Goal: Navigation & Orientation: Find specific page/section

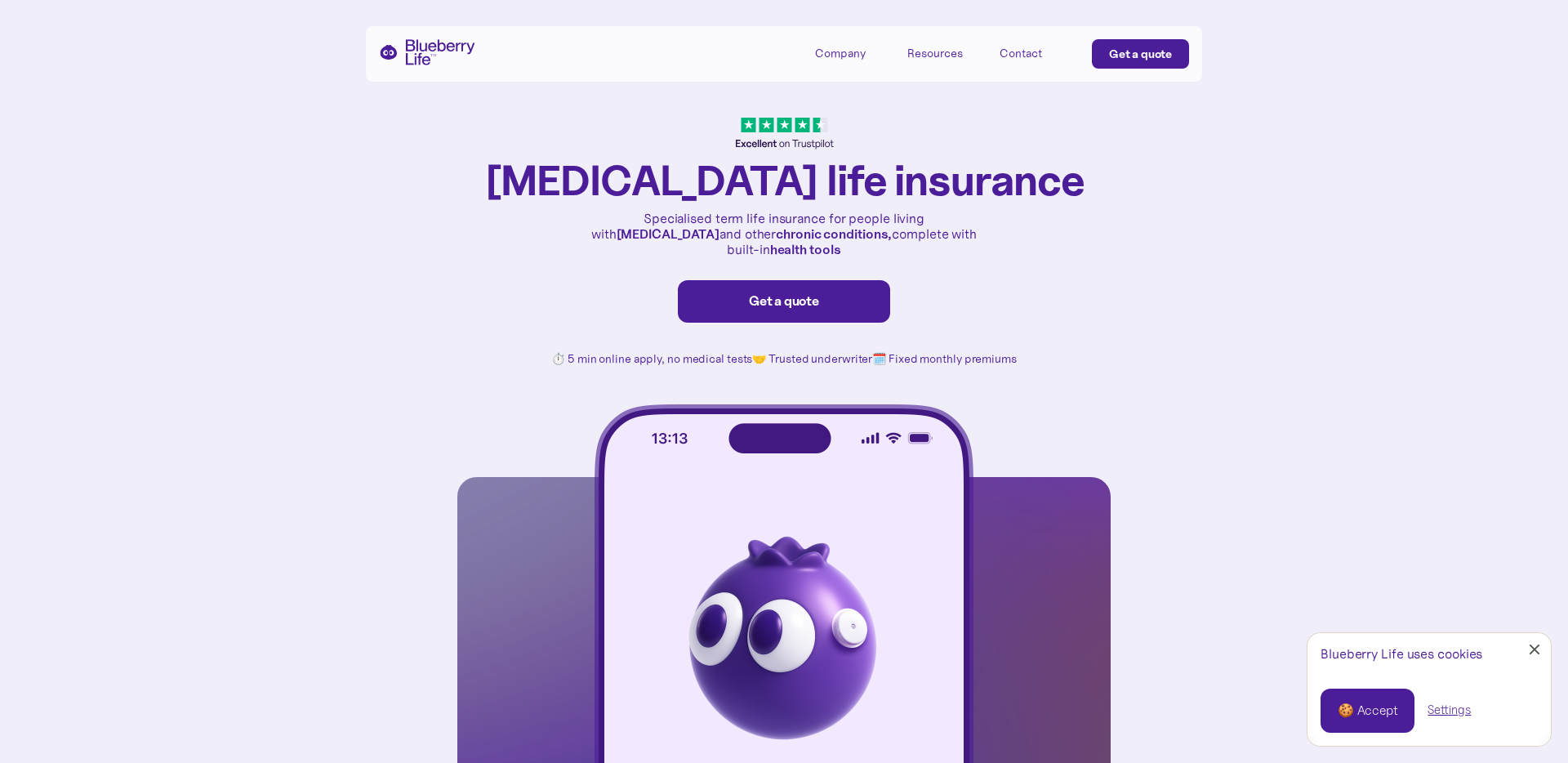
click at [834, 60] on div "Company" at bounding box center [840, 54] width 51 height 14
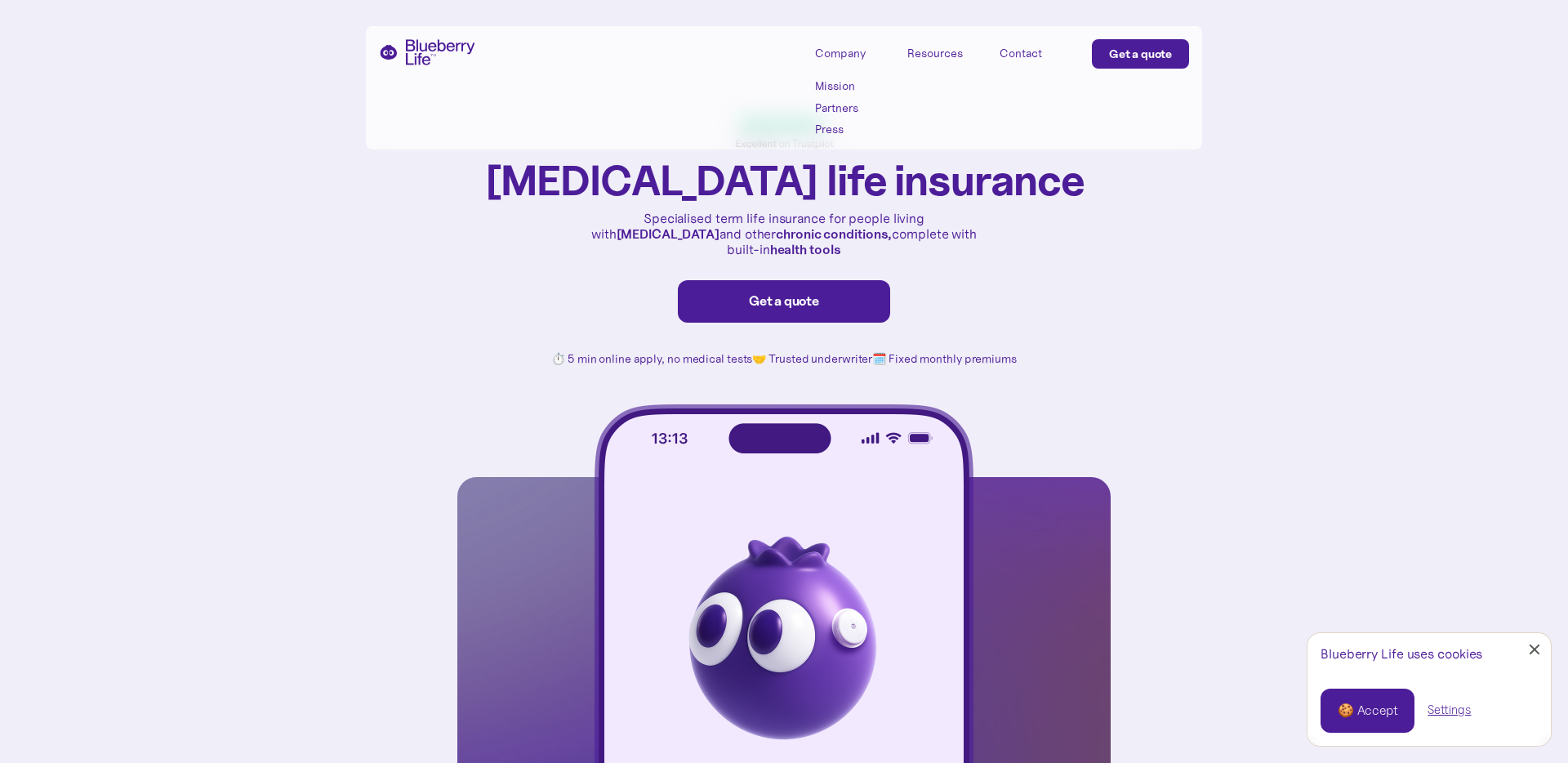
click at [849, 89] on link "Mission" at bounding box center [852, 86] width 74 height 14
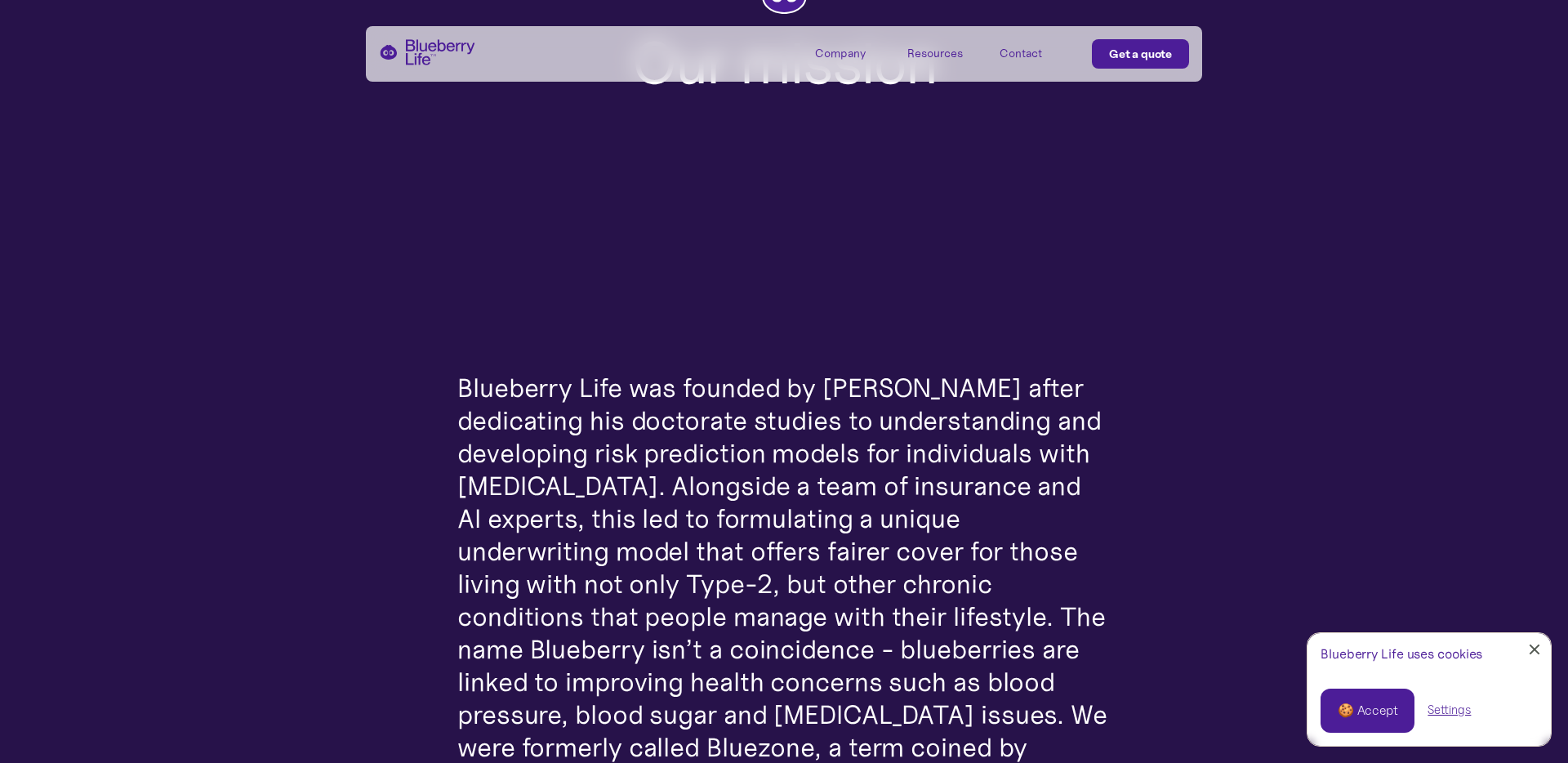
scroll to position [245, 0]
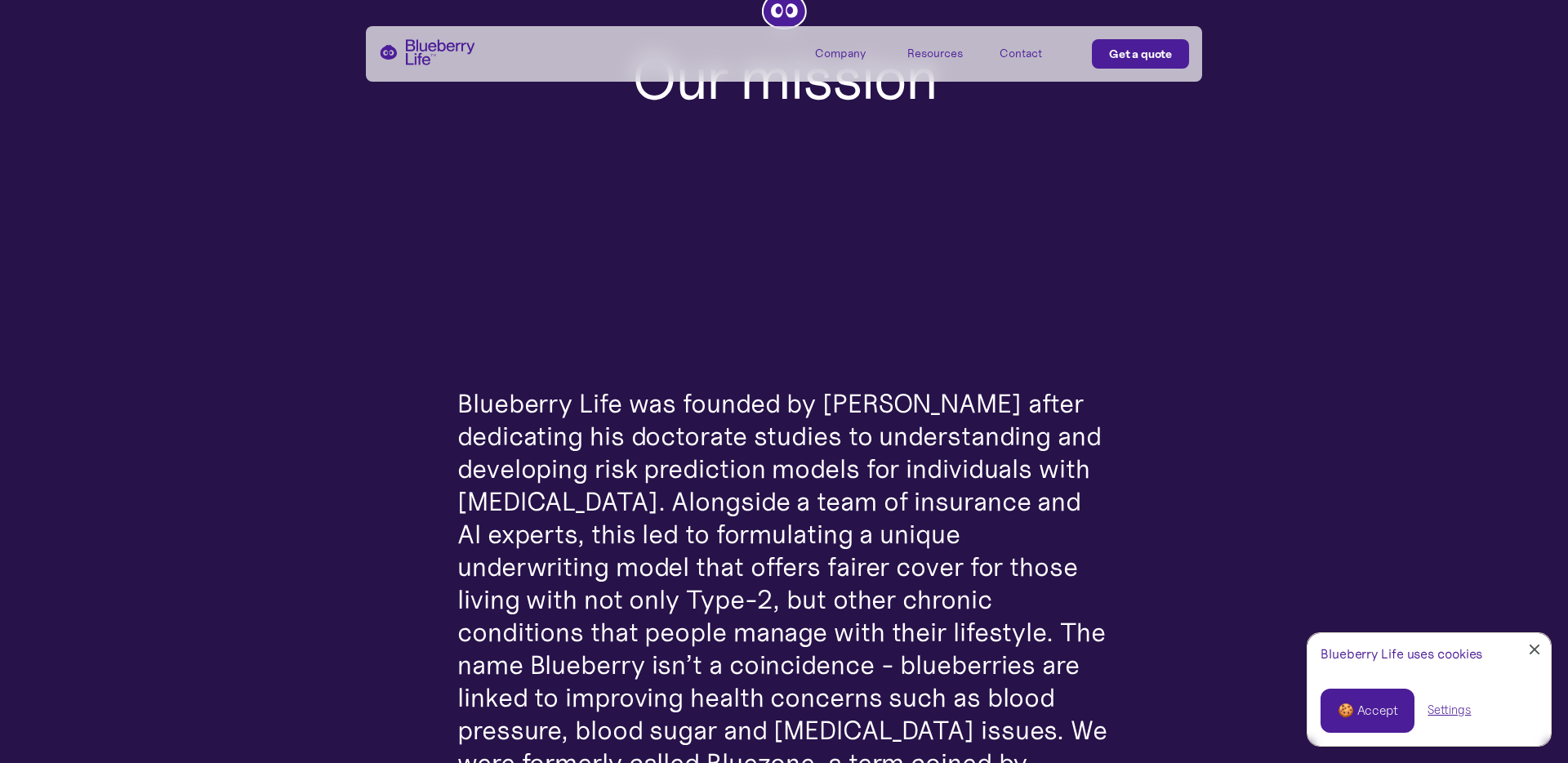
click at [911, 58] on div "Resources" at bounding box center [935, 54] width 56 height 14
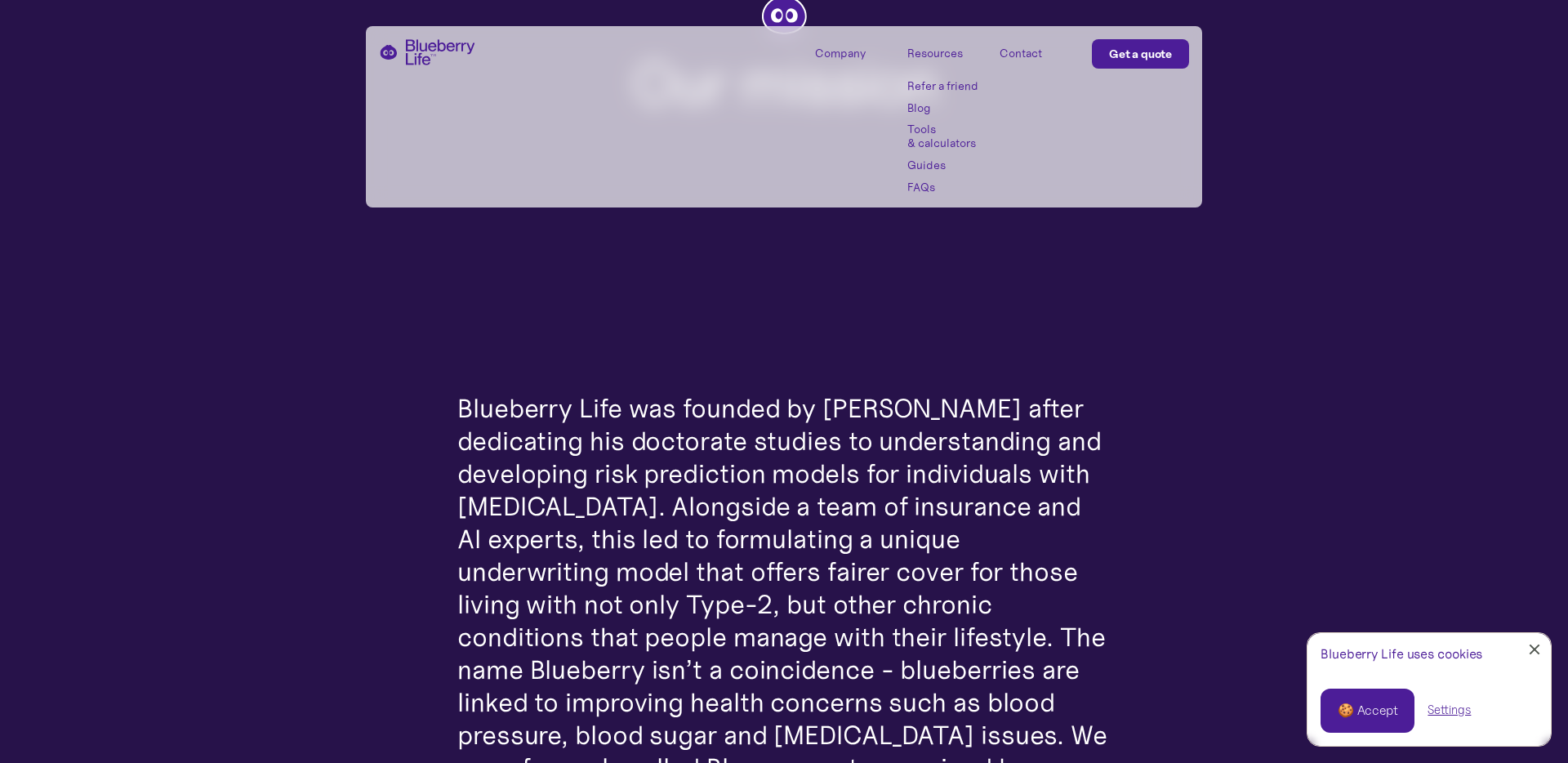
scroll to position [238, 0]
click at [1024, 54] on div "Contact" at bounding box center [1020, 54] width 43 height 14
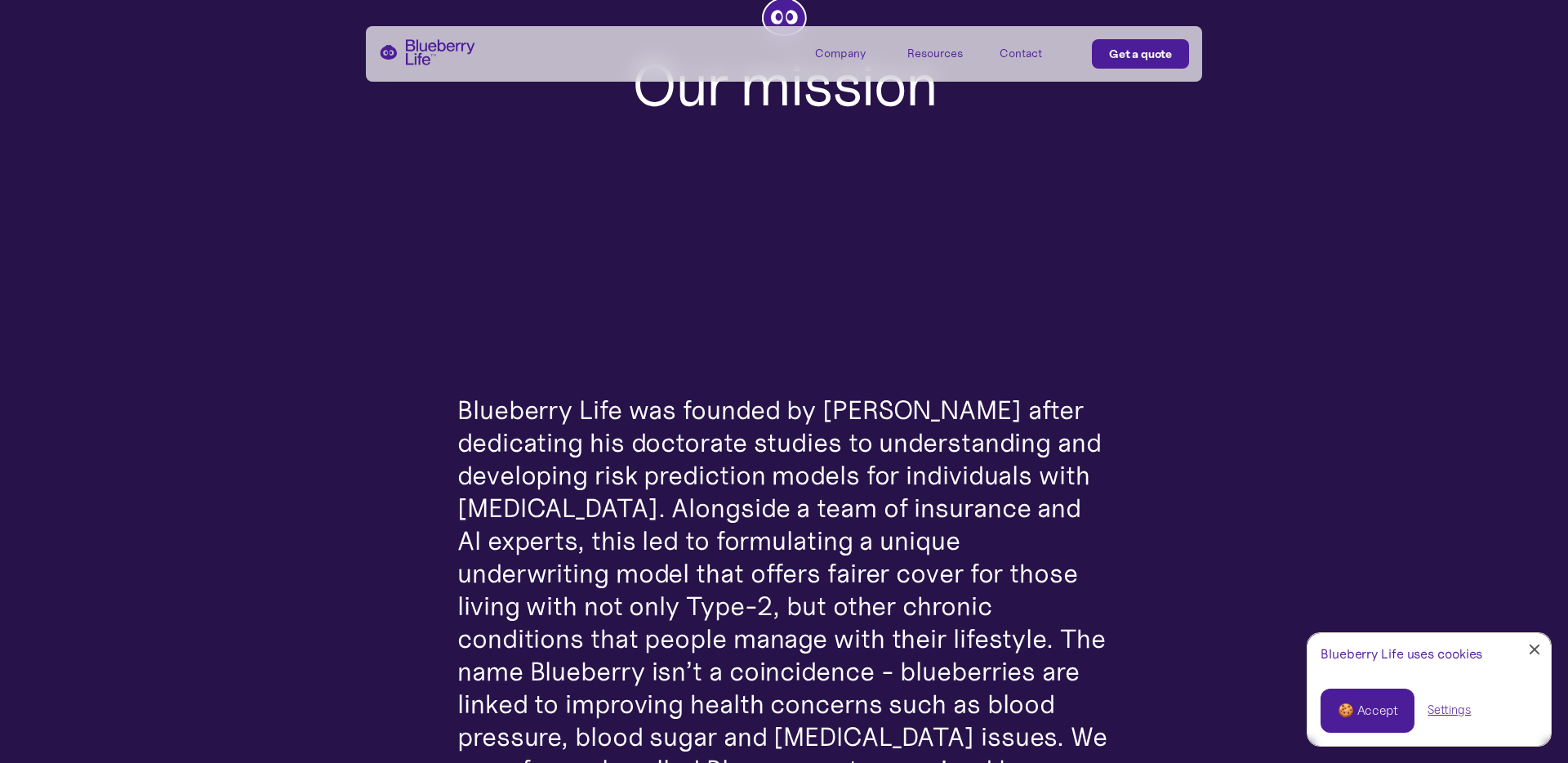
scroll to position [231, 0]
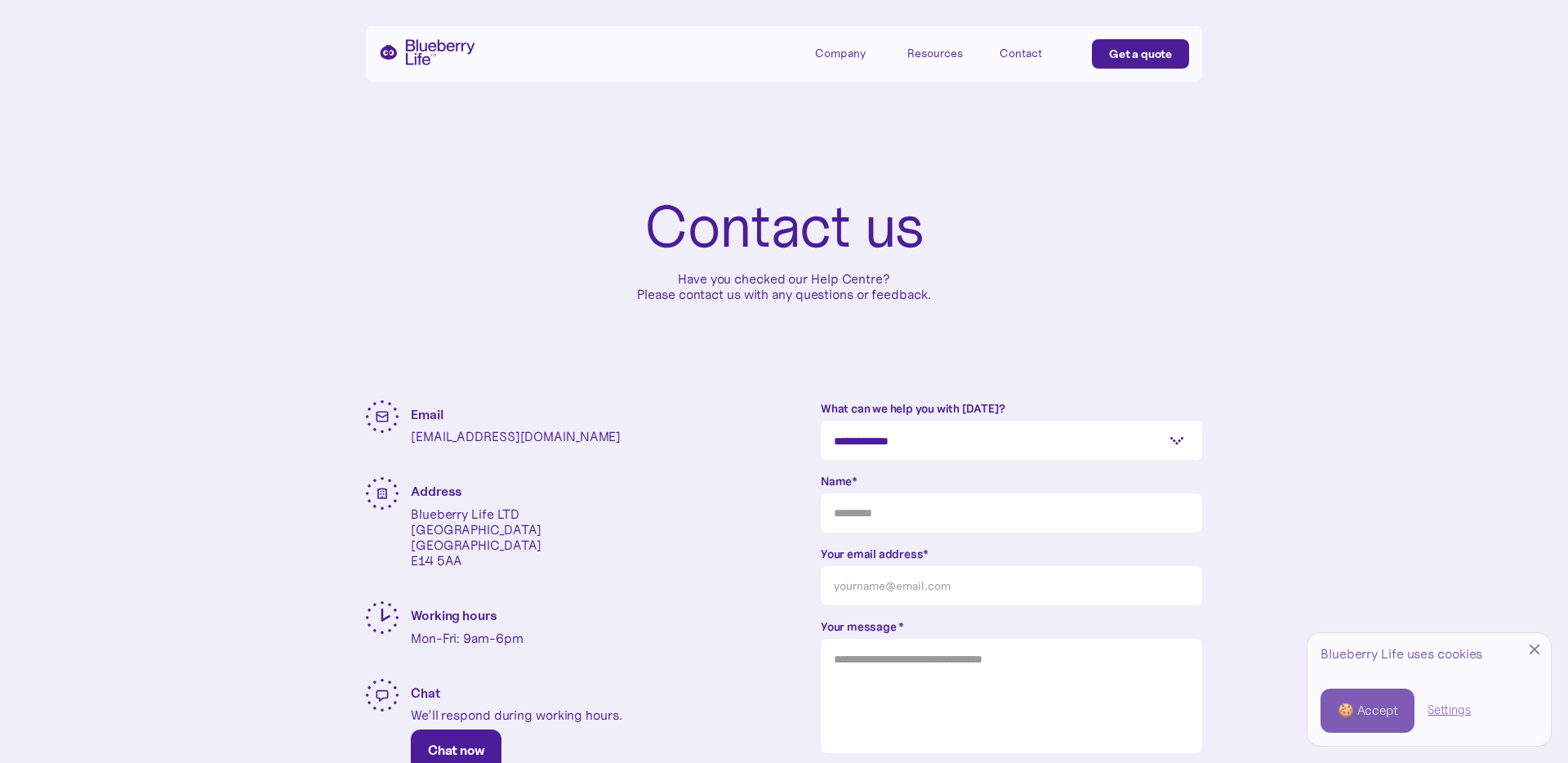
click at [856, 59] on div "Company" at bounding box center [840, 54] width 51 height 14
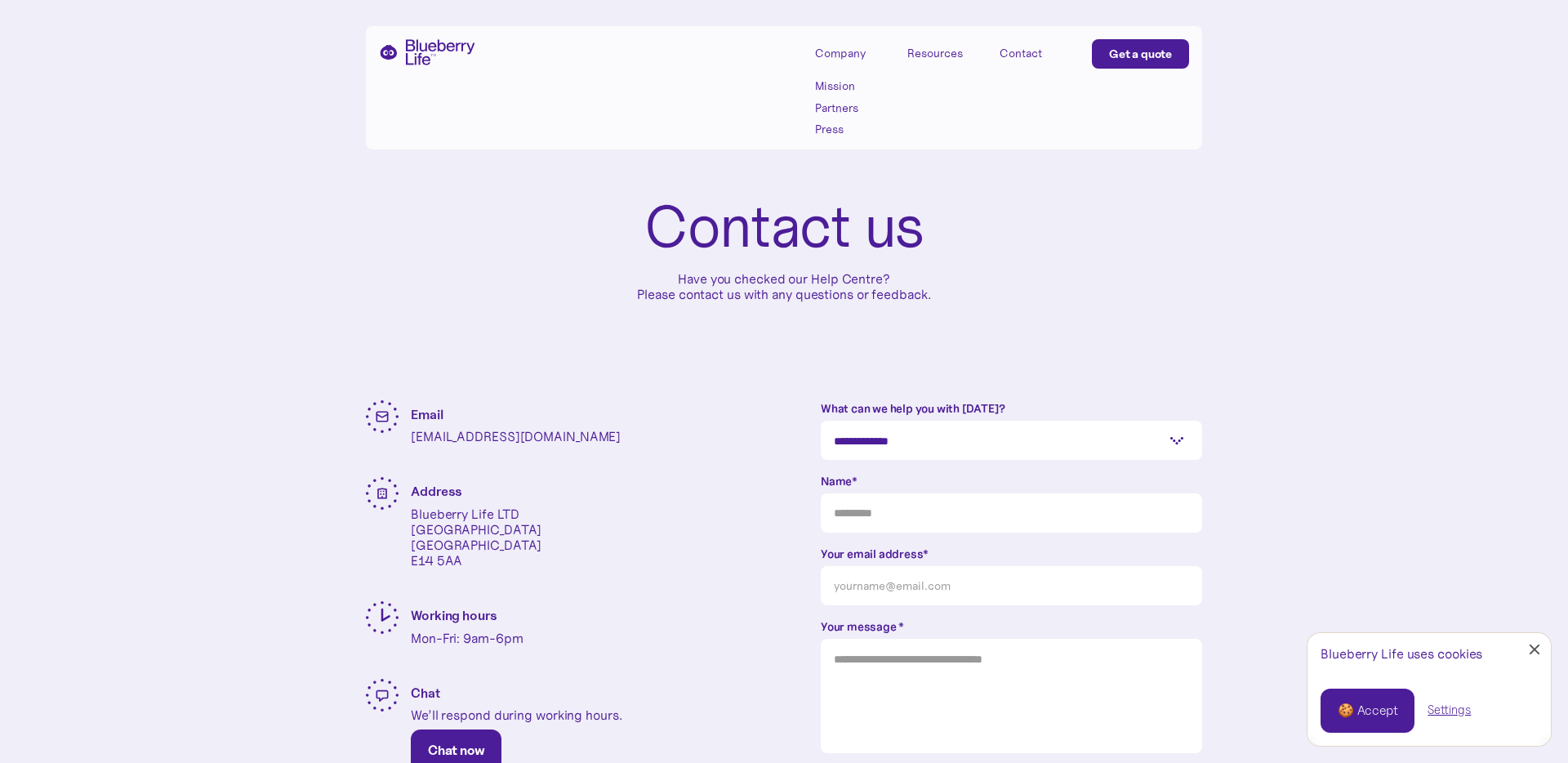
click at [855, 61] on div "Company" at bounding box center [852, 52] width 74 height 27
